Goal: Communication & Community: Answer question/provide support

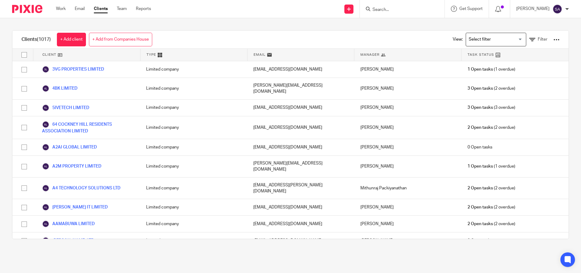
click at [386, 11] on input "Search" at bounding box center [399, 9] width 54 height 5
paste input "UPSCALE CLOUD LIMITED"
type input "UPSCALE CLOUD LIMITED"
click at [407, 30] on link at bounding box center [420, 26] width 98 height 14
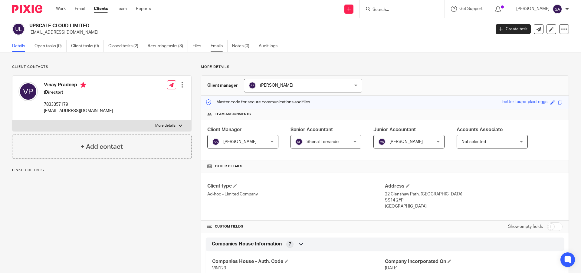
click at [219, 46] on link "Emails" at bounding box center [219, 46] width 17 height 12
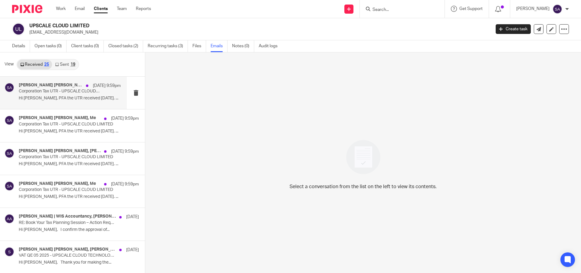
click at [53, 94] on div "vinay pradeep, Me 18 Aug 9:59pm Corporation Tax UTR - UPSCALE CLOUD LIMITED Hi …" at bounding box center [70, 93] width 102 height 20
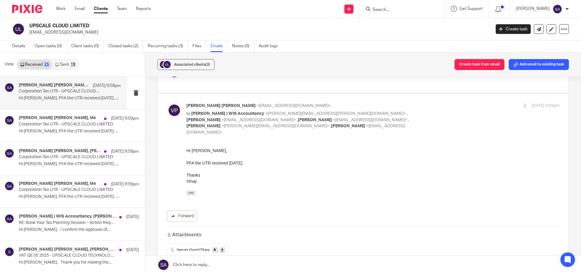
scroll to position [127, 0]
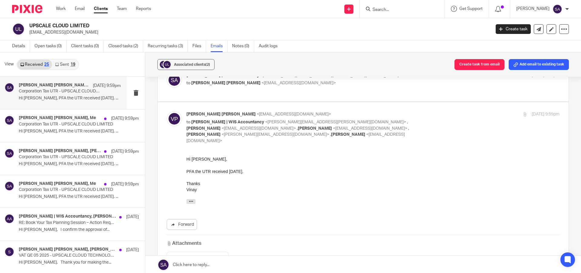
click at [289, 183] on div "Thanks" at bounding box center [372, 183] width 373 height 6
click at [193, 201] on icon "button" at bounding box center [191, 201] width 5 height 5
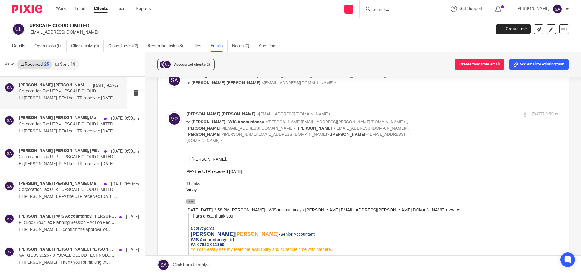
click at [193, 201] on icon "button" at bounding box center [191, 201] width 5 height 5
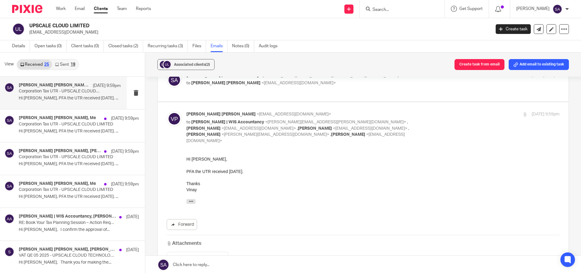
scroll to position [188, 0]
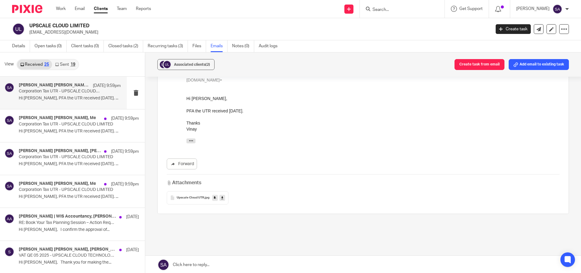
click at [218, 265] on link at bounding box center [363, 265] width 436 height 18
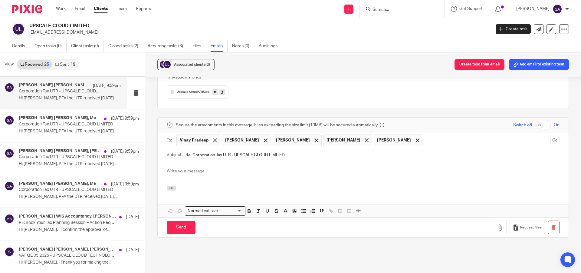
scroll to position [0, 0]
click at [268, 138] on span at bounding box center [266, 140] width 4 height 4
click at [264, 138] on span at bounding box center [266, 140] width 4 height 4
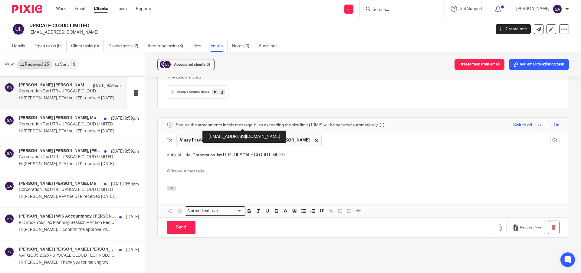
click at [262, 136] on div at bounding box center [265, 140] width 7 height 9
drag, startPoint x: 191, startPoint y: 136, endPoint x: 181, endPoint y: 137, distance: 10.3
click at [181, 148] on div "Subject: Re: Corporation Tax UTR - UPSCALE CLOUD LIMITED" at bounding box center [363, 155] width 393 height 14
type input "Corporation Tax UTR - UPSCALE CLOUD LIMITED"
click at [220, 168] on p at bounding box center [363, 171] width 393 height 6
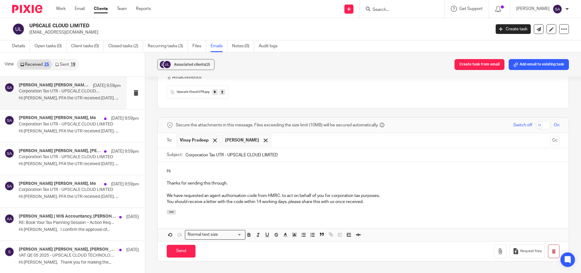
click at [178, 168] on p "Hi" at bounding box center [363, 171] width 393 height 6
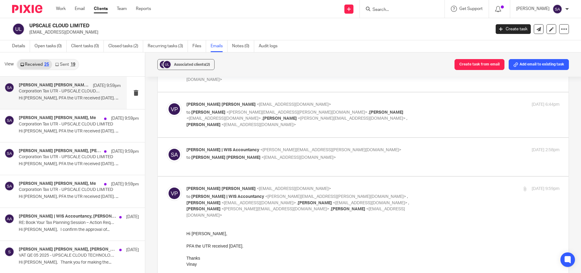
scroll to position [51, 0]
click at [363, 156] on p "to vinay pradeep <vinaypradeep84@gmail.com>" at bounding box center [310, 159] width 249 height 6
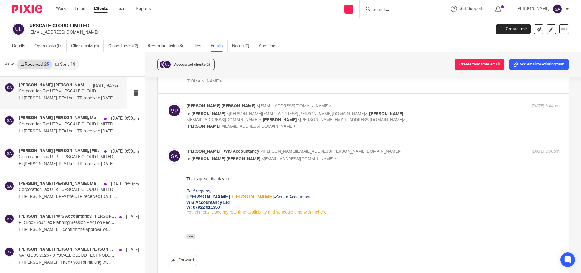
scroll to position [0, 0]
click at [392, 156] on p "to vinay pradeep <vinaypradeep84@gmail.com>" at bounding box center [310, 159] width 249 height 6
checkbox input "false"
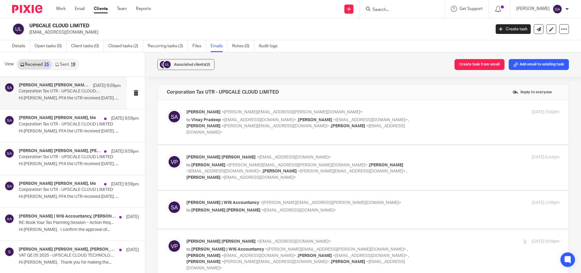
click at [438, 156] on div "vinay pradeep <vinaypradeep84@gmail.com> to Shafiya Abdulla <shafiya.abdulla@wi…" at bounding box center [372, 167] width 373 height 26
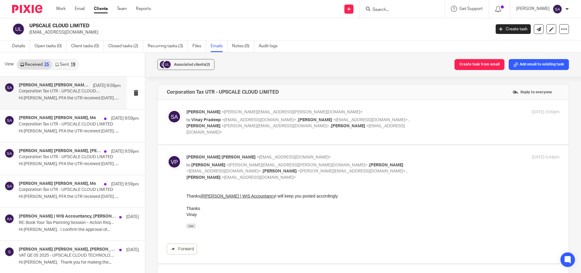
click at [438, 156] on div "vinay pradeep <vinaypradeep84@gmail.com> to Shafiya Abdulla <shafiya.abdulla@wi…" at bounding box center [372, 167] width 373 height 26
checkbox input "false"
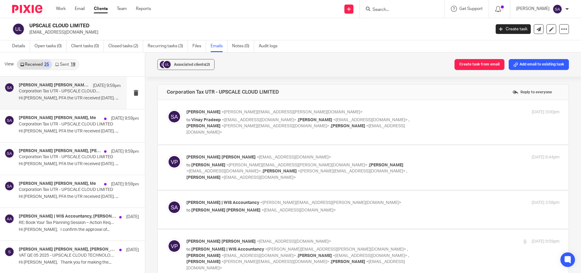
click at [433, 116] on div "Shafiya Abdulla <shafiya.abdulla@wis-accountancy.co.uk> to Vinay Pradeep <vinay…" at bounding box center [372, 122] width 373 height 26
checkbox input "true"
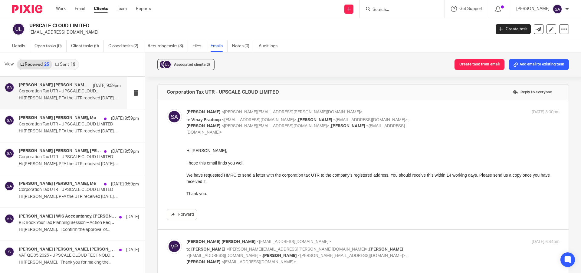
click at [197, 151] on p "Hi Vinay," at bounding box center [372, 150] width 373 height 6
copy p "Vinay"
click at [219, 151] on p "Hi Vinay," at bounding box center [372, 150] width 373 height 6
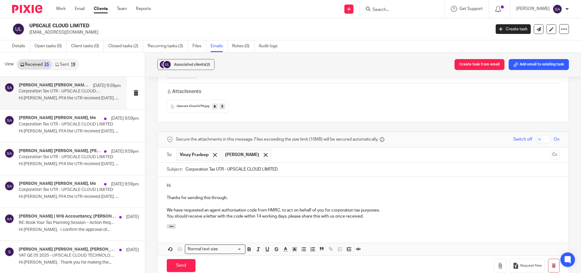
scroll to position [394, 0]
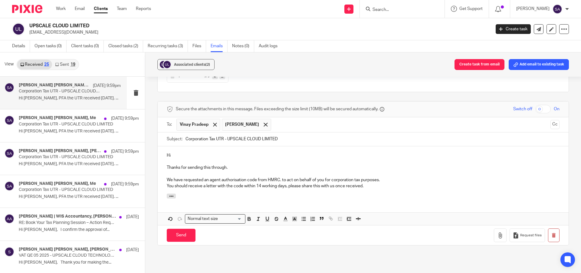
click at [176, 152] on p "Hi" at bounding box center [363, 155] width 393 height 6
click at [280, 177] on p "We have requested an agent authorization code from HMRC. to act on behalf of yo…" at bounding box center [363, 180] width 393 height 6
click at [389, 177] on p "We have requested an agent authorization code from HMRC to act on behalf of you…" at bounding box center [363, 180] width 393 height 6
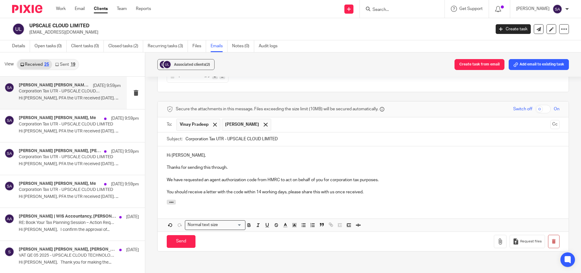
click at [372, 189] on p "You should receive a letter with the code within 14 working days, please share …" at bounding box center [363, 192] width 393 height 6
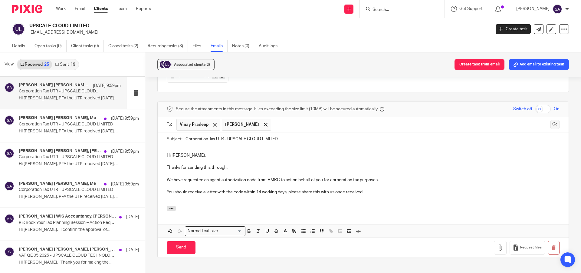
click at [551, 120] on button "Cc" at bounding box center [555, 124] width 9 height 9
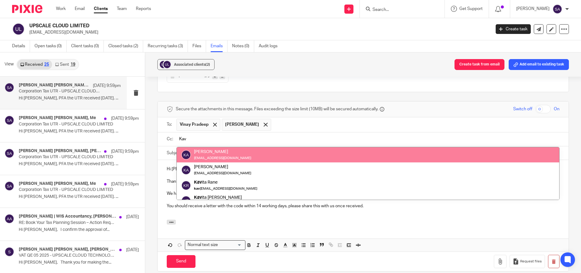
type input "Kav"
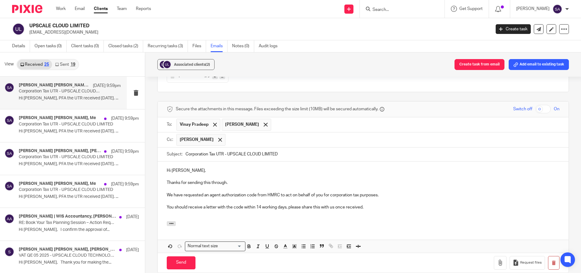
click at [265, 134] on input "text" at bounding box center [393, 140] width 328 height 12
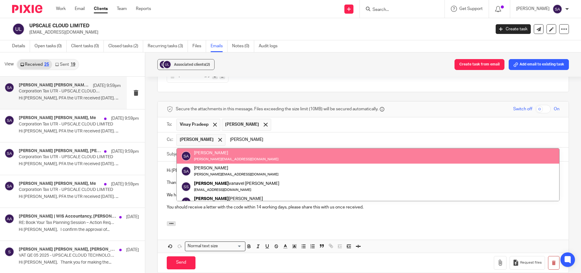
type input "sara"
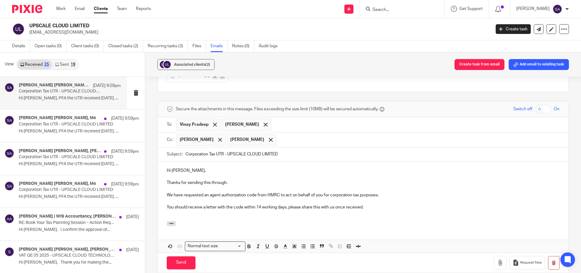
click at [285, 134] on input "text" at bounding box center [418, 140] width 278 height 12
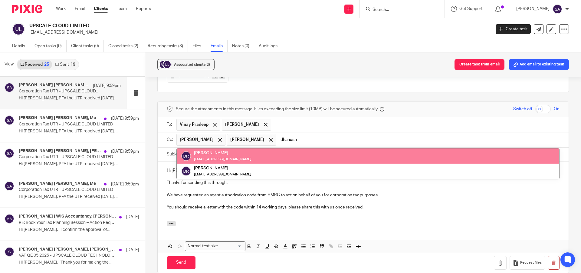
type input "dhanush"
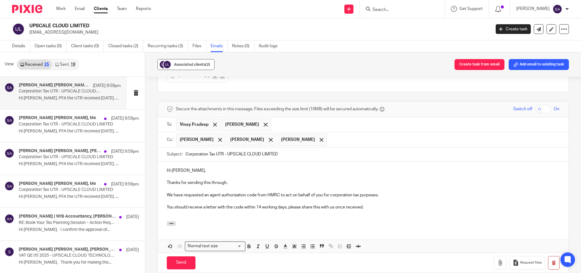
click at [184, 65] on span "Associated clients (2)" at bounding box center [192, 65] width 36 height 4
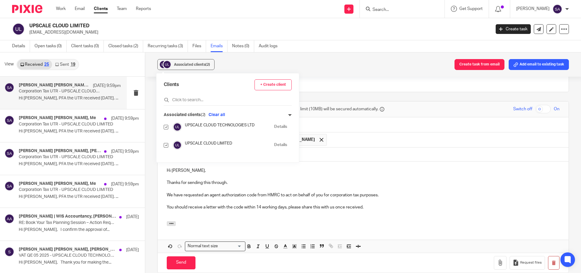
click at [298, 62] on div "Associated clients (2) Create task from email Add email to existing task" at bounding box center [363, 64] width 436 height 24
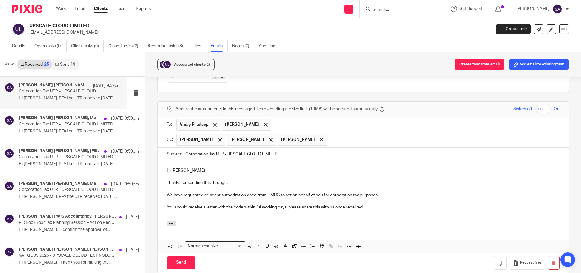
click at [336, 134] on input "text" at bounding box center [443, 140] width 227 height 12
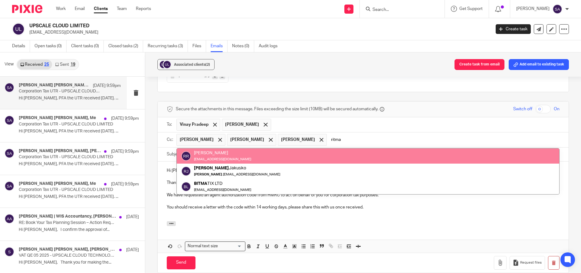
type input "ritma"
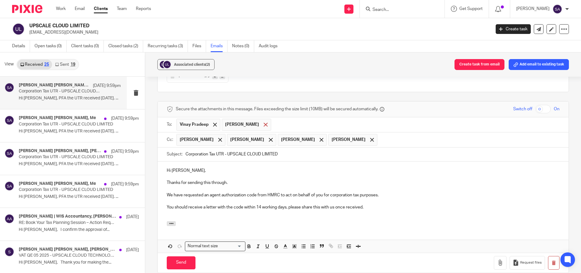
click at [264, 123] on span at bounding box center [266, 125] width 4 height 4
click at [367, 204] on p "You should receive a letter with the code within 14 working days, please share …" at bounding box center [363, 207] width 393 height 6
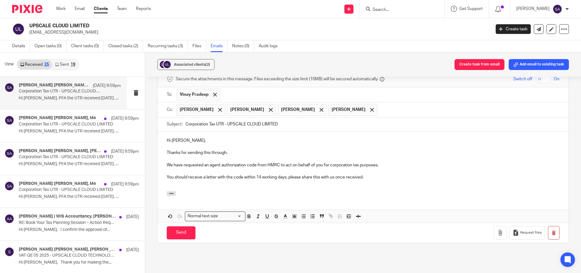
scroll to position [424, 0]
click at [178, 226] on input "Send" at bounding box center [181, 232] width 29 height 13
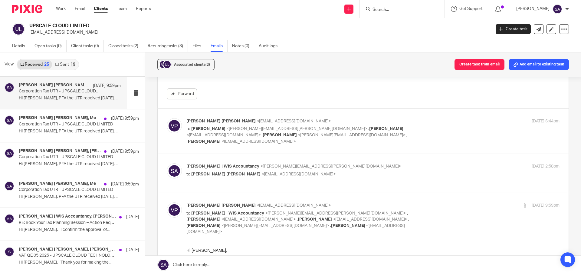
scroll to position [0, 0]
